Goal: Find specific page/section: Find specific page/section

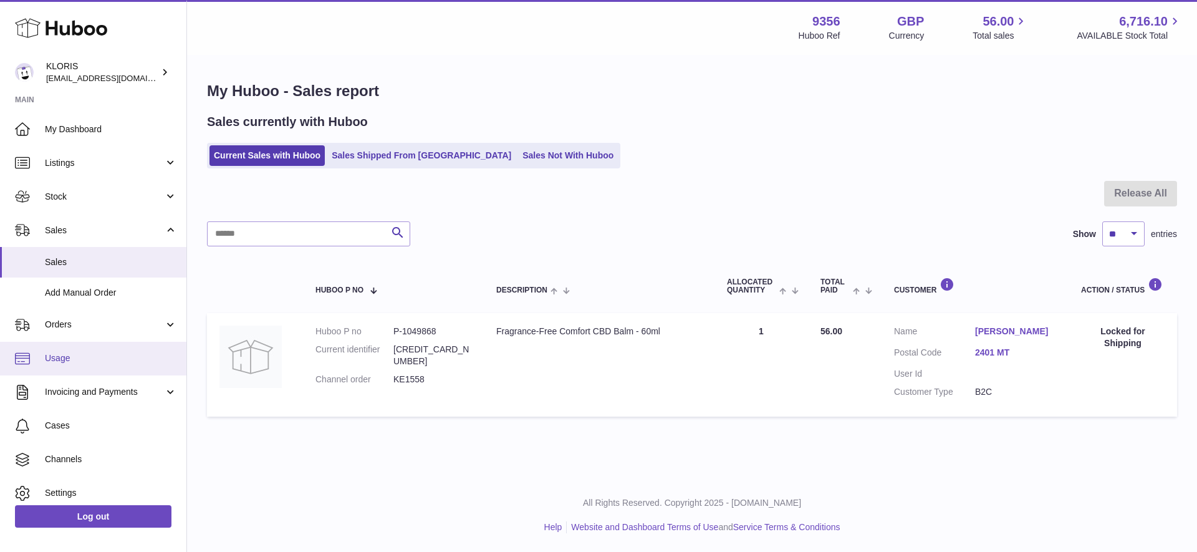
click at [59, 357] on span "Usage" at bounding box center [111, 358] width 132 height 12
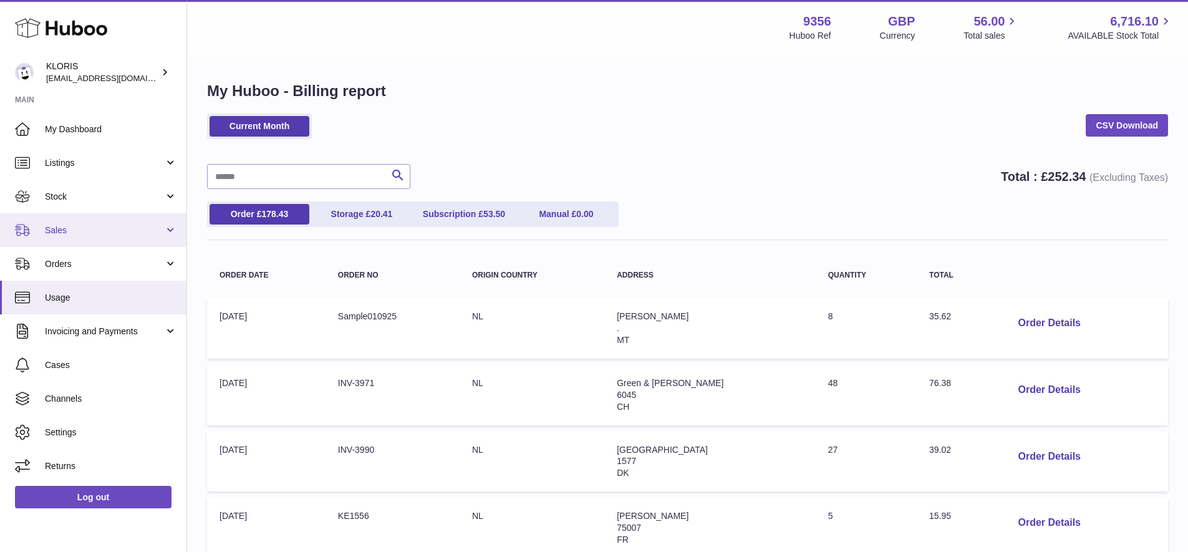
click at [60, 224] on span "Sales" at bounding box center [104, 230] width 119 height 12
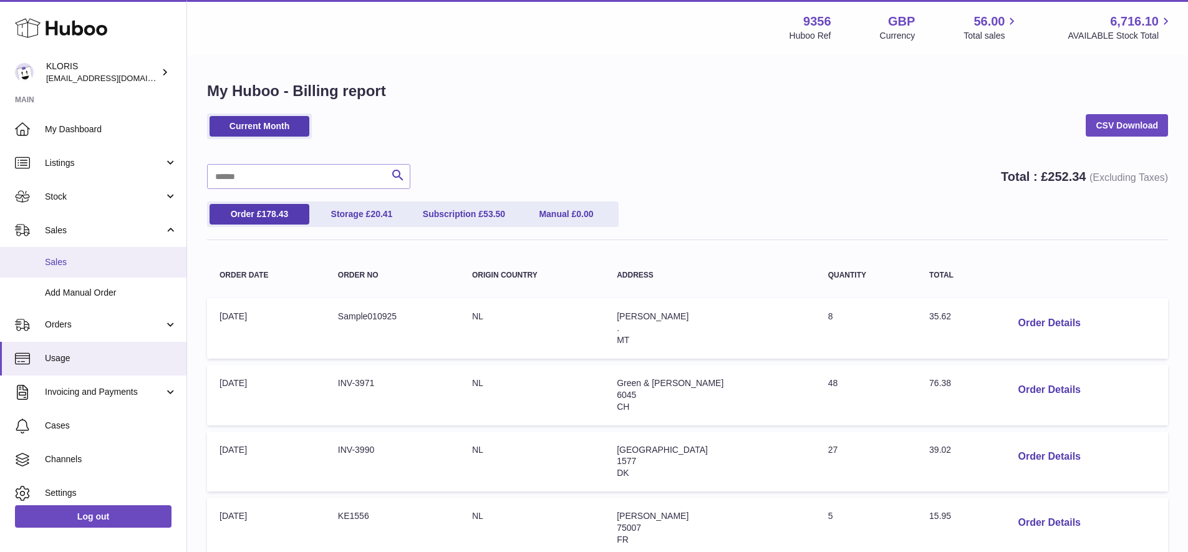
click at [66, 258] on span "Sales" at bounding box center [111, 262] width 132 height 12
